Goal: Transaction & Acquisition: Book appointment/travel/reservation

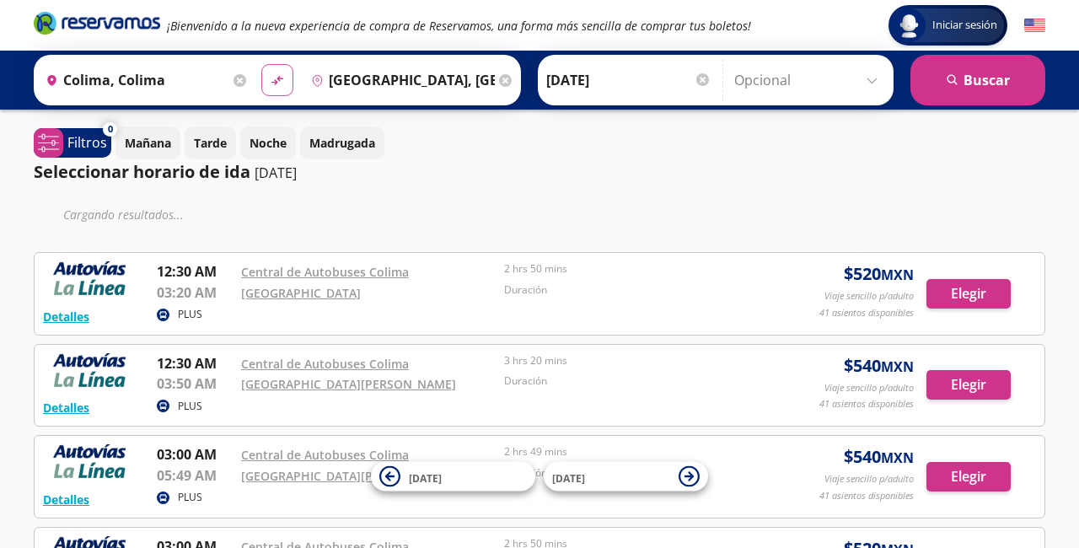
click at [285, 80] on icon "material-symbols:compare-arrows-rounded" at bounding box center [277, 80] width 15 height 16
type input "[GEOGRAPHIC_DATA], [GEOGRAPHIC_DATA]"
type input "Colima, Colima"
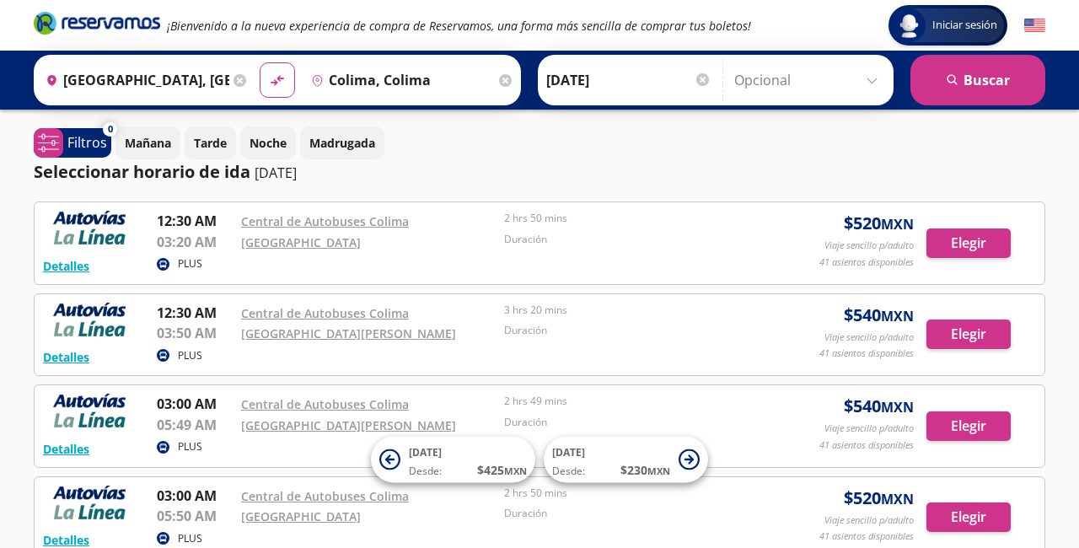
click at [666, 78] on input "[DATE]" at bounding box center [628, 80] width 165 height 42
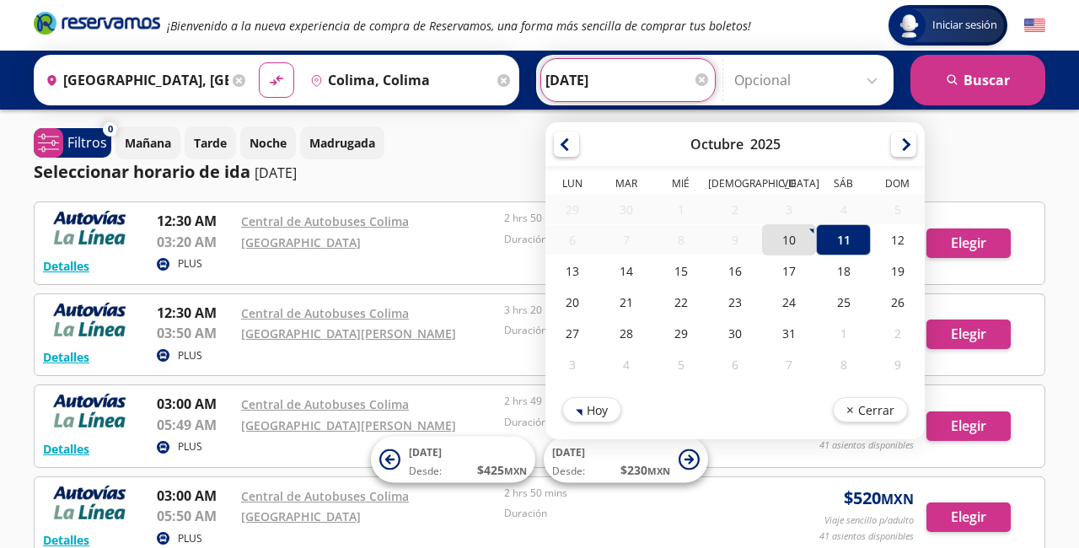
click at [814, 243] on div "10" at bounding box center [789, 239] width 54 height 31
type input "[DATE]"
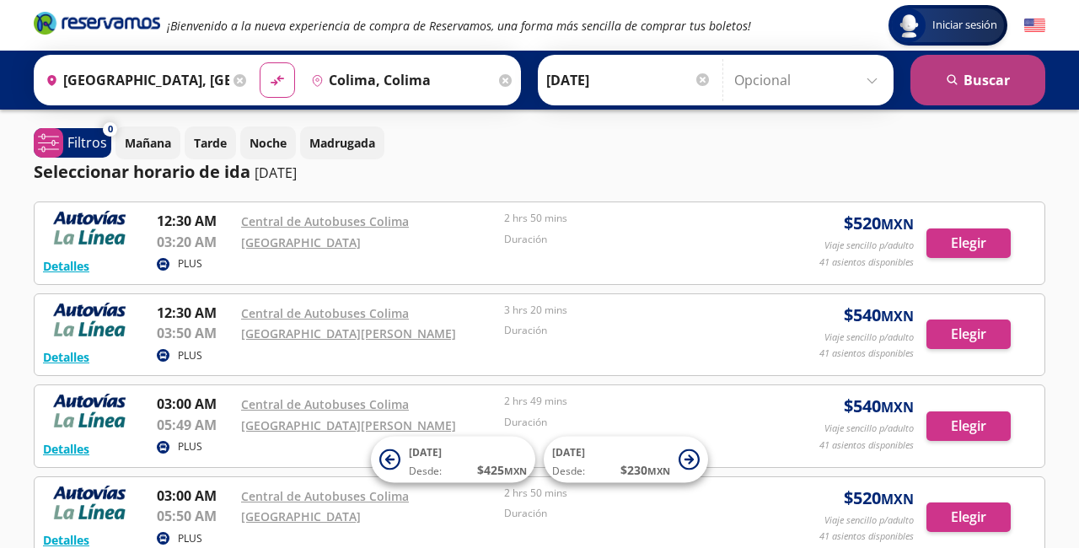
click at [973, 64] on button "search [GEOGRAPHIC_DATA]" at bounding box center [977, 80] width 135 height 51
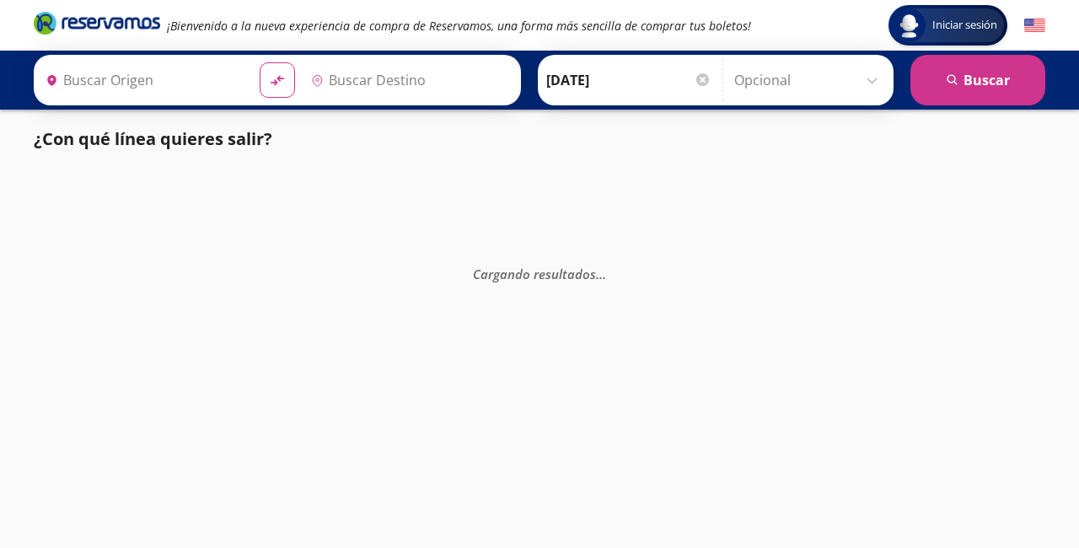
type input "[GEOGRAPHIC_DATA], [GEOGRAPHIC_DATA]"
type input "Colima, Colima"
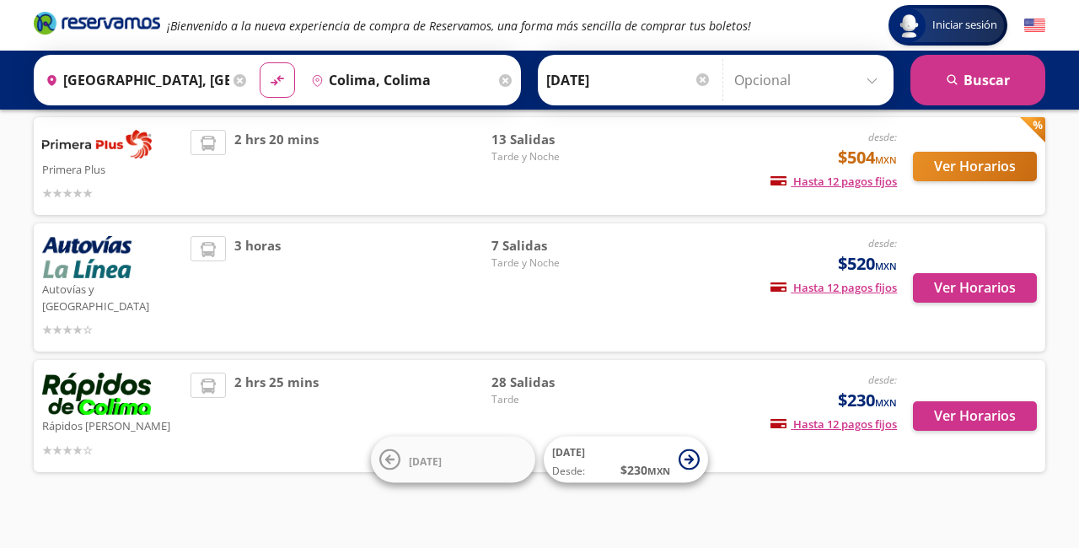
scroll to position [212, 0]
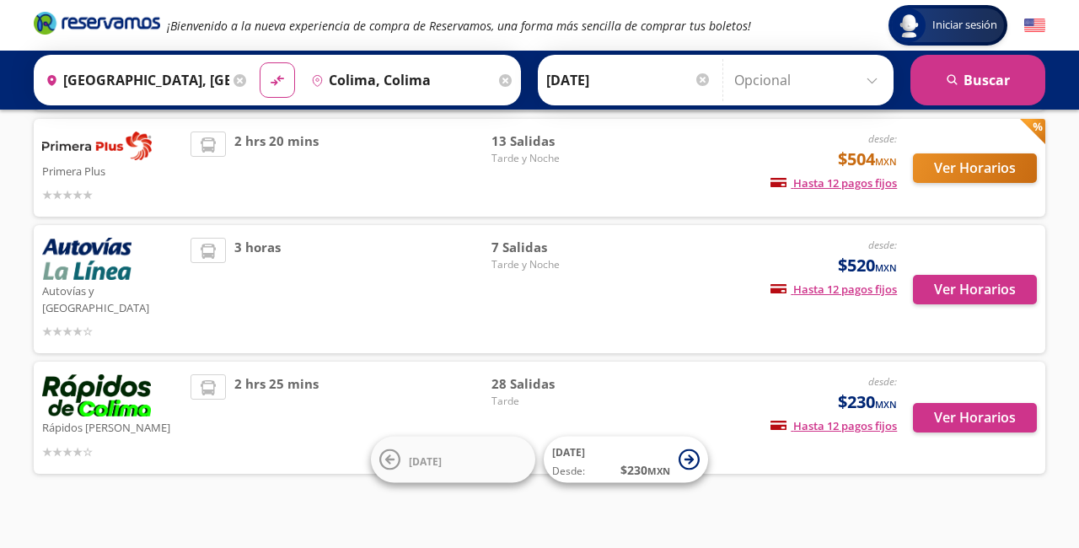
click at [968, 172] on button "Ver Horarios" at bounding box center [975, 168] width 124 height 30
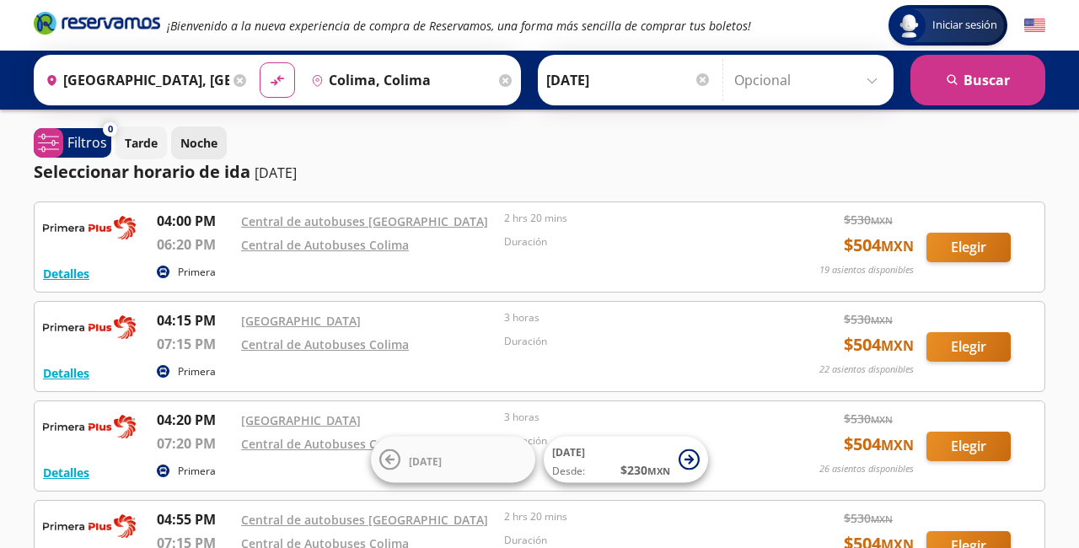
click at [210, 144] on p "Noche" at bounding box center [198, 143] width 37 height 18
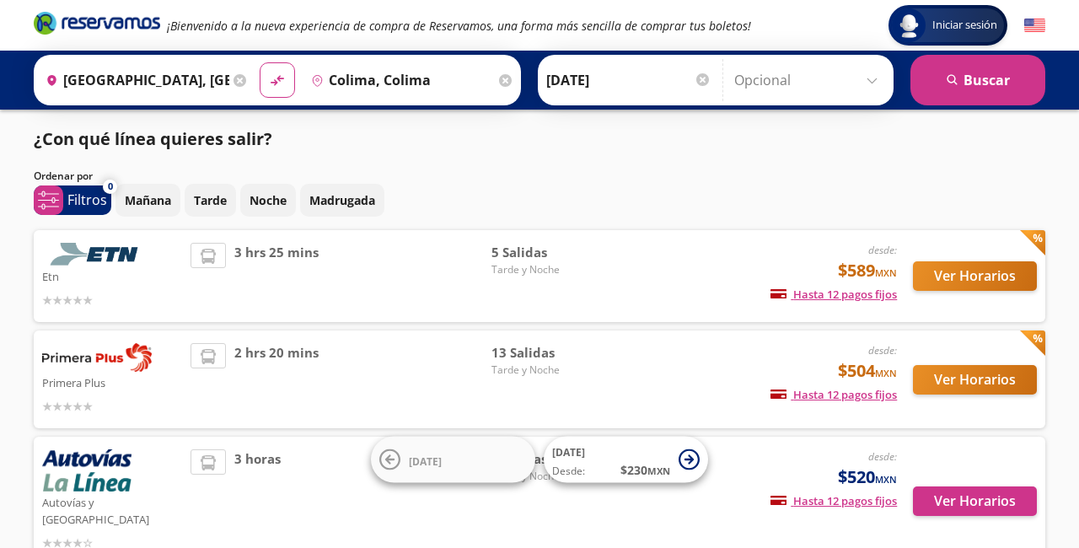
scroll to position [212, 0]
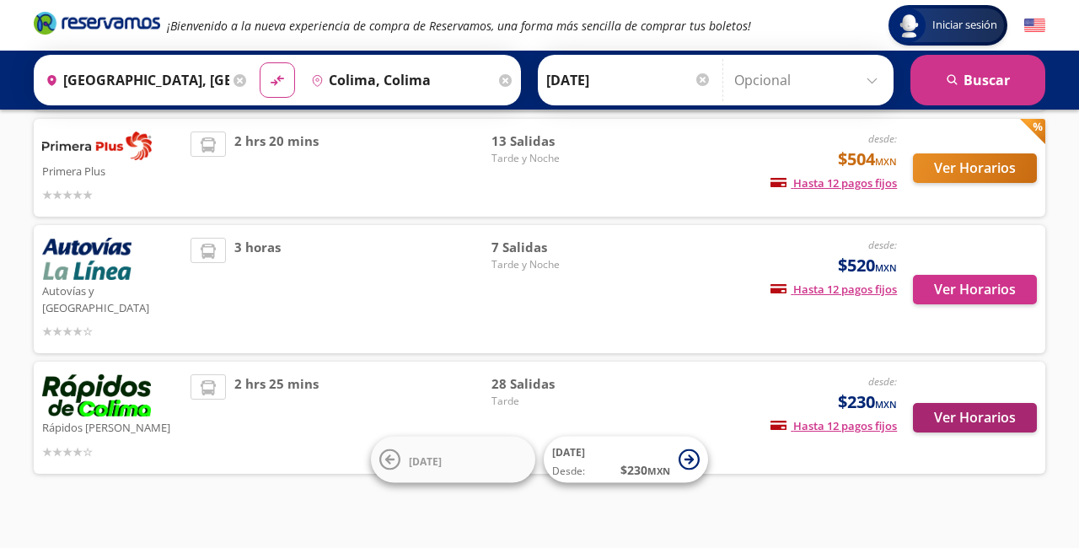
click at [996, 403] on button "Ver Horarios" at bounding box center [975, 418] width 124 height 30
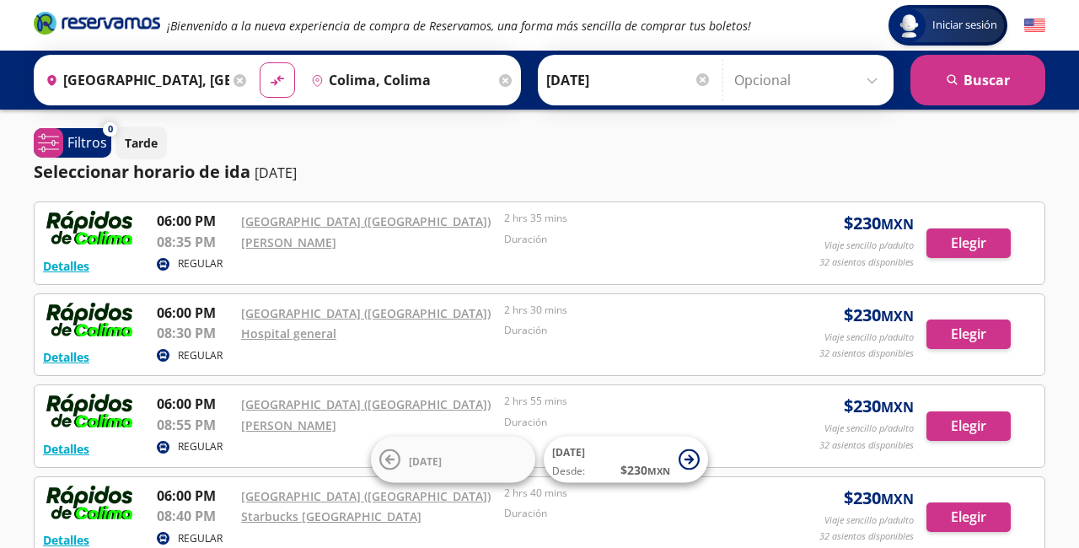
click at [704, 77] on div at bounding box center [702, 79] width 13 height 13
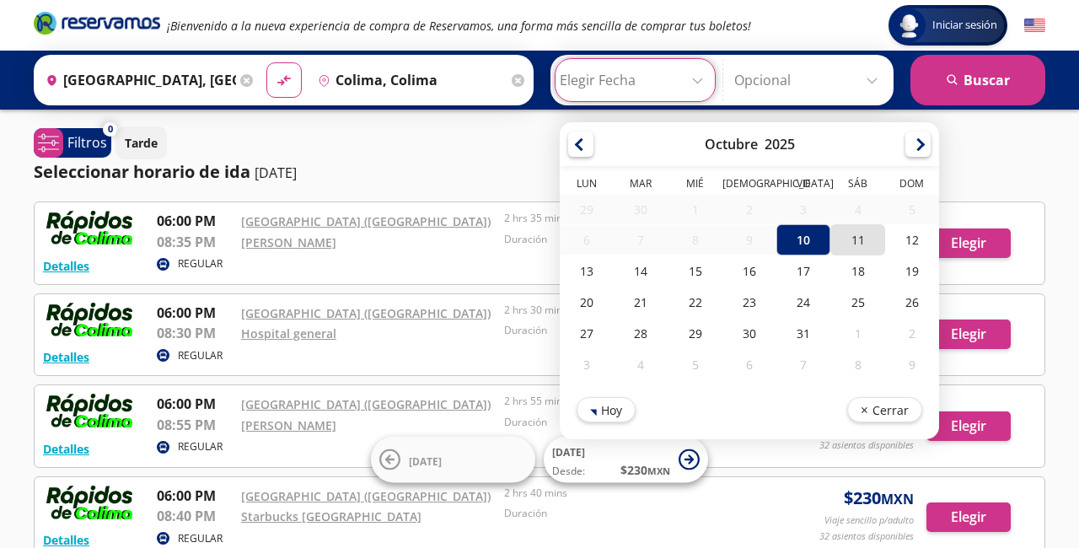
click at [872, 235] on div "11" at bounding box center [857, 239] width 54 height 31
type input "[DATE]"
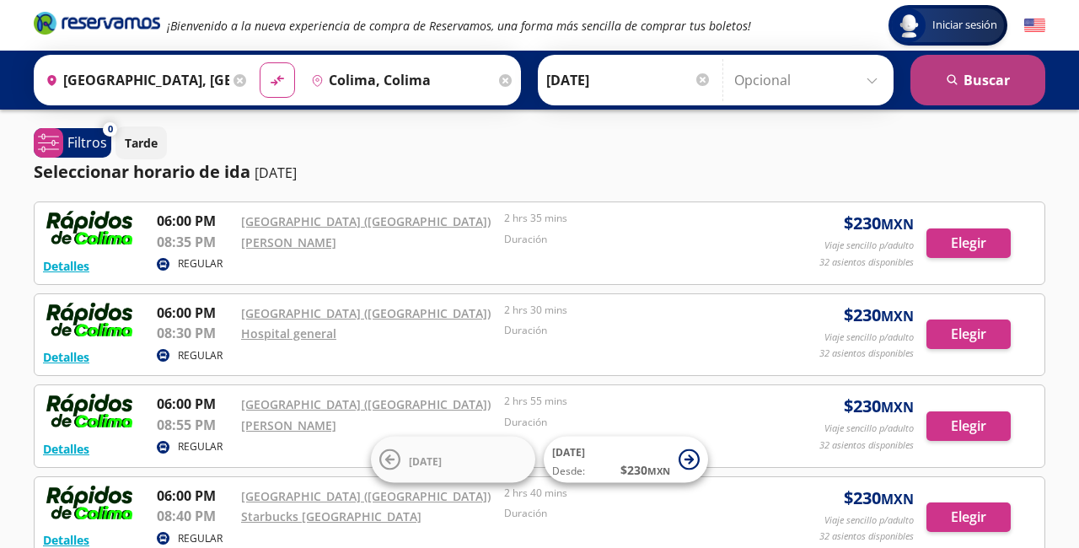
click at [977, 89] on button "search [GEOGRAPHIC_DATA]" at bounding box center [977, 80] width 135 height 51
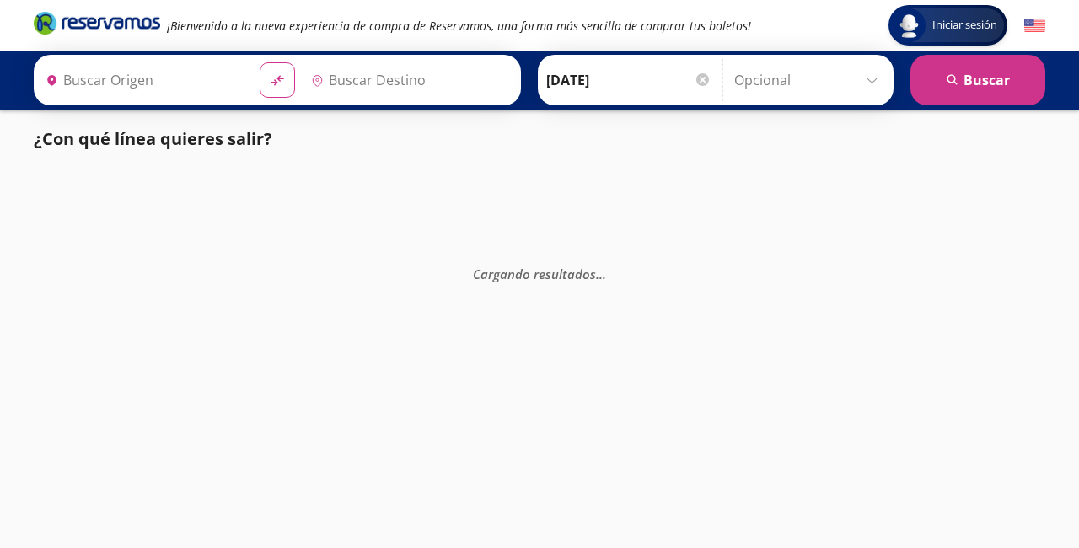
type input "[GEOGRAPHIC_DATA], [GEOGRAPHIC_DATA]"
type input "Colima, Colima"
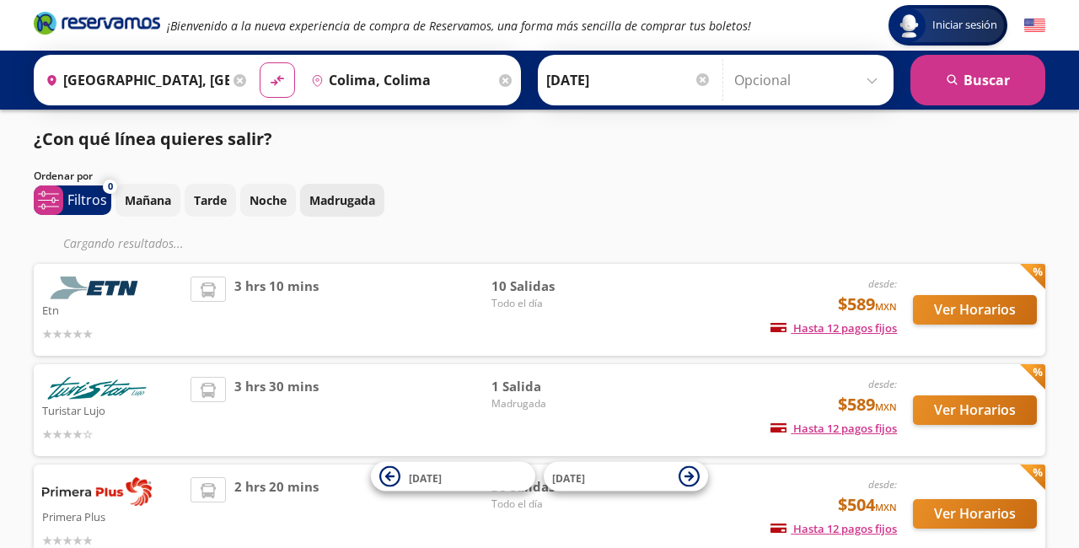
click at [338, 197] on p "Madrugada" at bounding box center [342, 200] width 66 height 18
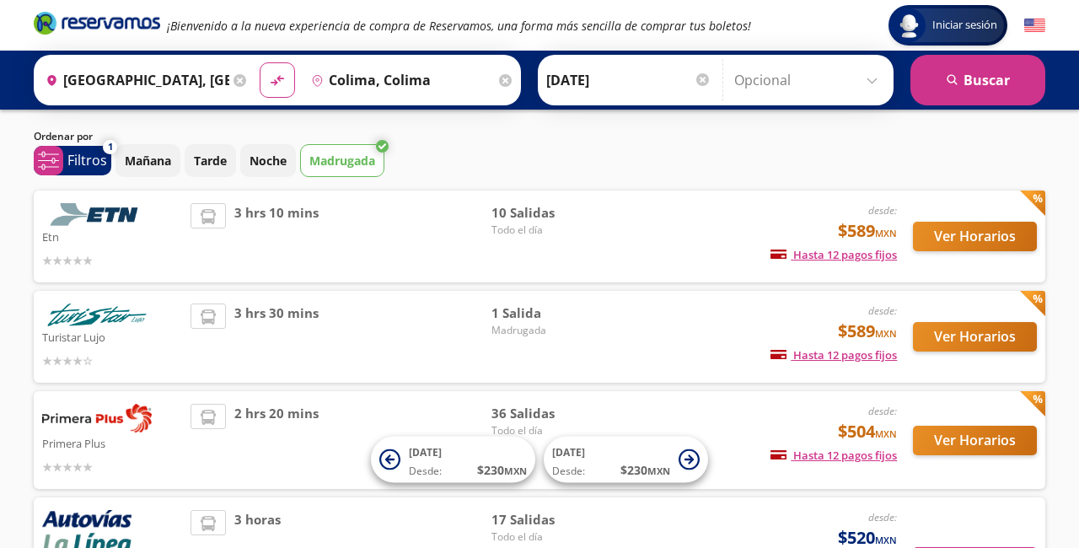
scroll to position [154, 0]
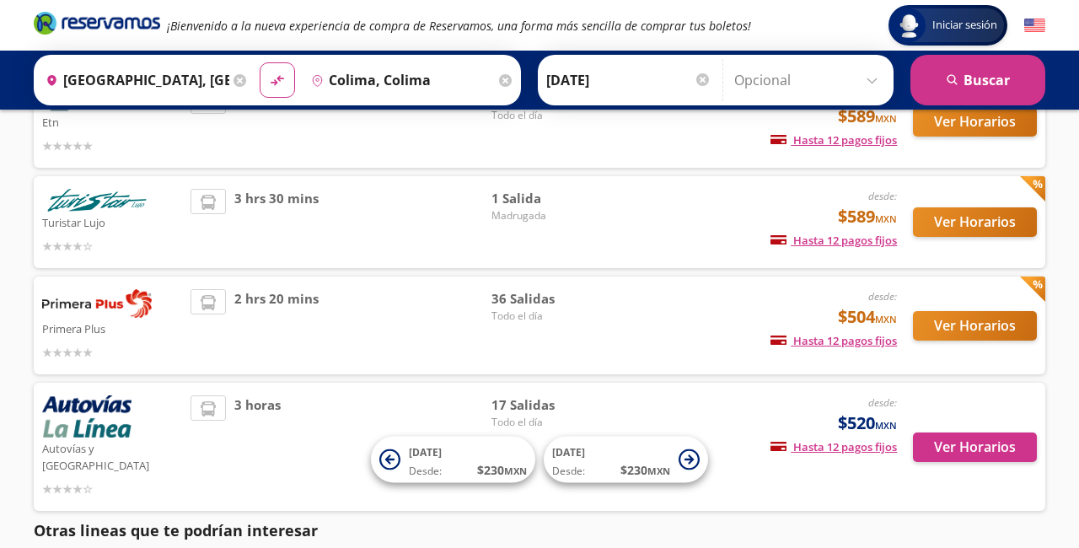
click at [942, 312] on button "Ver Horarios" at bounding box center [975, 326] width 124 height 30
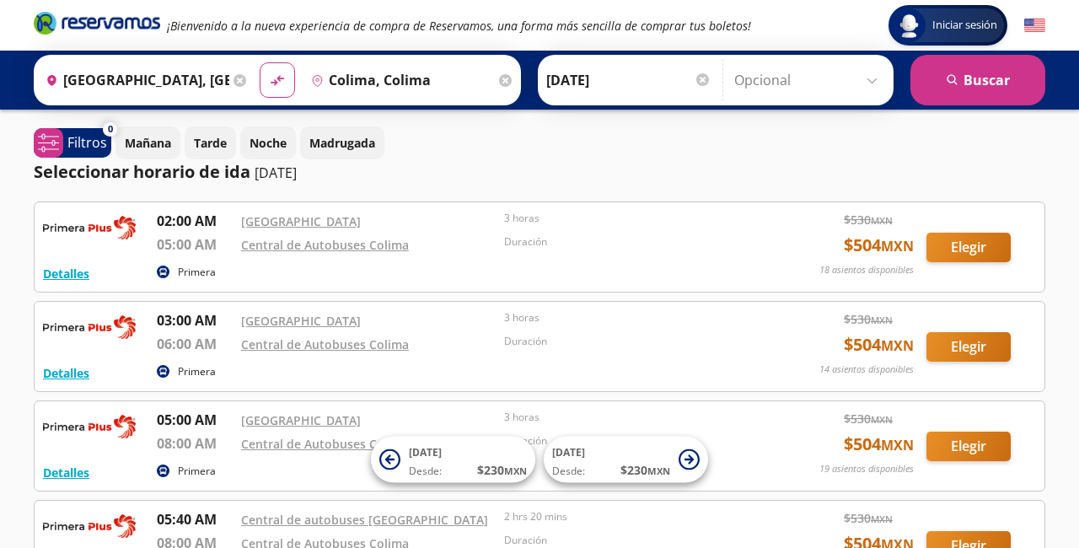
click at [952, 327] on div "Detalles Primera 03:00 AM [GEOGRAPHIC_DATA] 06:00 AM Central de Autobuses Colim…" at bounding box center [539, 346] width 993 height 72
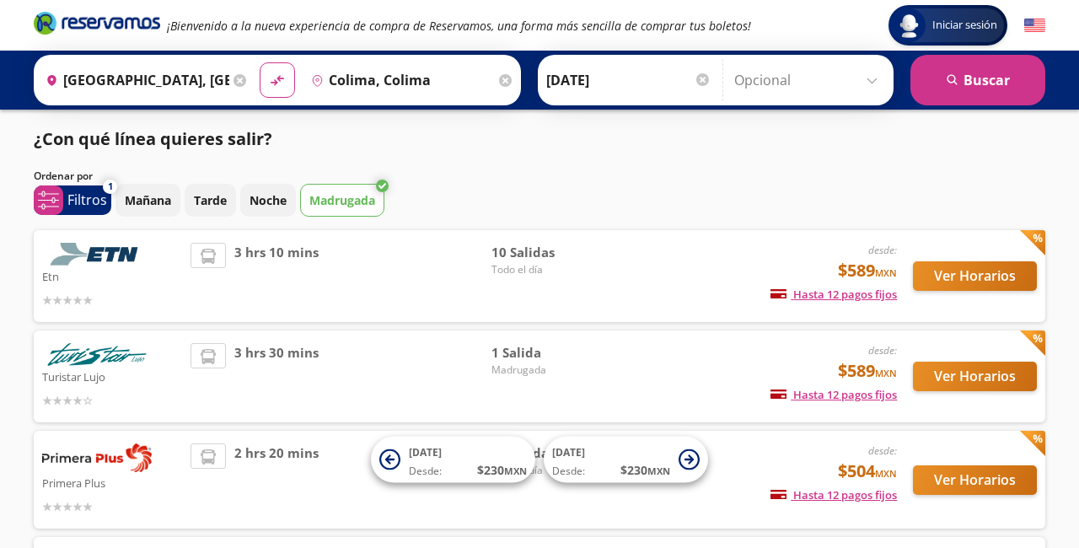
click at [936, 281] on button "Ver Horarios" at bounding box center [975, 276] width 124 height 30
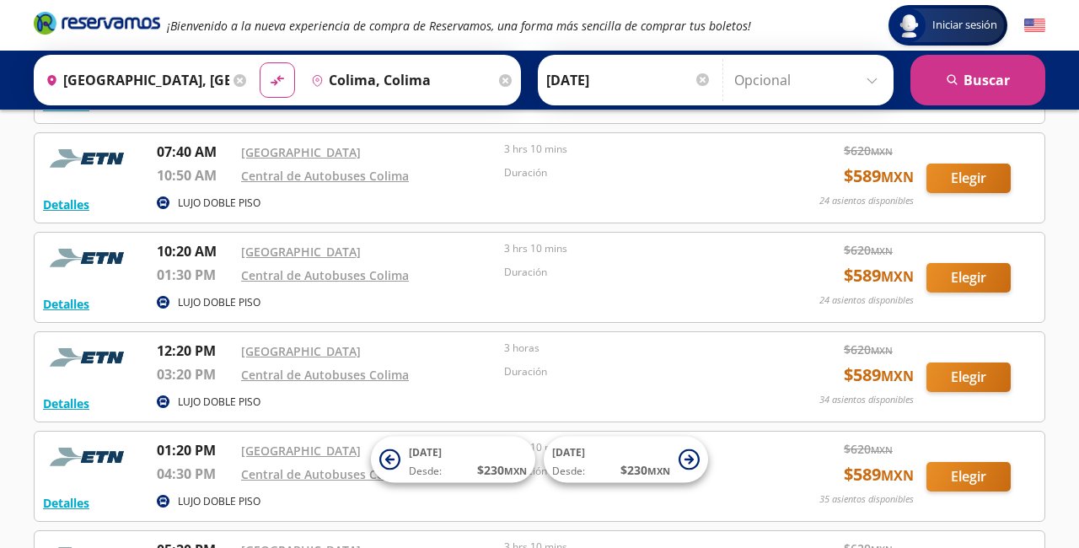
scroll to position [280, 0]
